Goal: Task Accomplishment & Management: Use online tool/utility

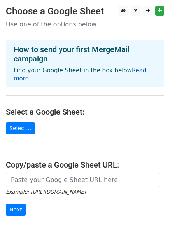
click at [132, 71] on link "Read more..." at bounding box center [80, 74] width 133 height 15
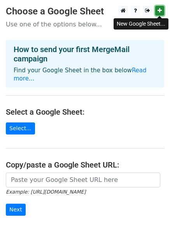
click at [161, 12] on icon at bounding box center [159, 10] width 4 height 5
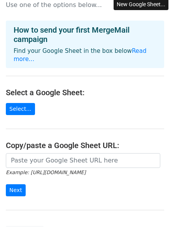
scroll to position [39, 0]
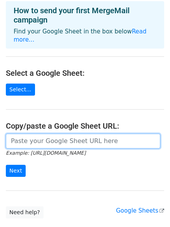
click at [67, 134] on input "url" at bounding box center [83, 141] width 154 height 15
paste input "https://docs.google.com/spreadsheets/d/1LyQWV7w7CL1vIB2hbSN-Sn7uKeEd0_7FALXUfZD…"
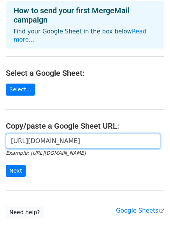
scroll to position [0, 174]
type input "https://docs.google.com/spreadsheets/d/1LyQWV7w7CL1vIB2hbSN-Sn7uKeEd0_7FALXUfZD…"
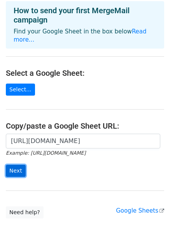
click at [12, 165] on input "Next" at bounding box center [16, 171] width 20 height 12
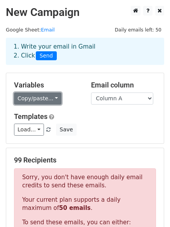
click at [54, 98] on link "Copy/paste..." at bounding box center [37, 98] width 47 height 12
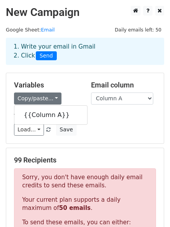
click at [116, 129] on div "Load... No templates saved Save" at bounding box center [84, 130] width 153 height 12
